Goal: Task Accomplishment & Management: Manage account settings

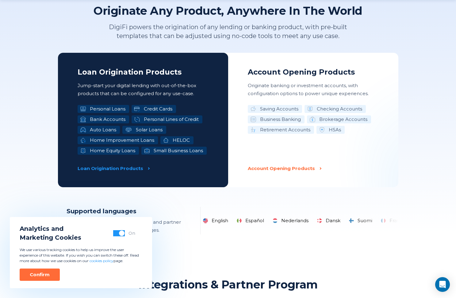
scroll to position [1043, 0]
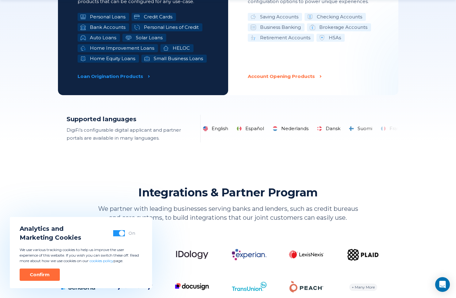
click at [119, 234] on button "button" at bounding box center [119, 233] width 12 height 6
click at [33, 272] on div "Confirm" at bounding box center [40, 275] width 20 height 6
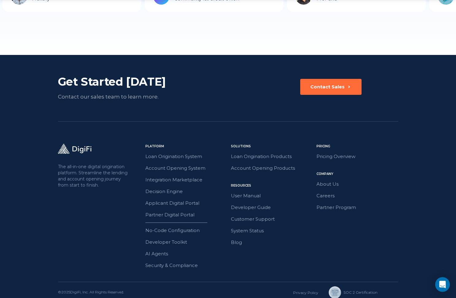
scroll to position [1692, 0]
